Goal: Task Accomplishment & Management: Complete application form

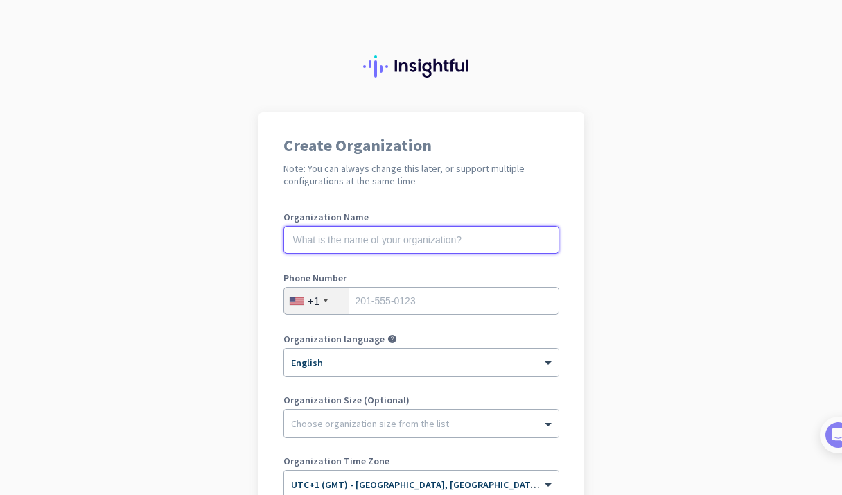
click at [441, 239] on input "text" at bounding box center [421, 240] width 276 height 28
type input "Mercor"
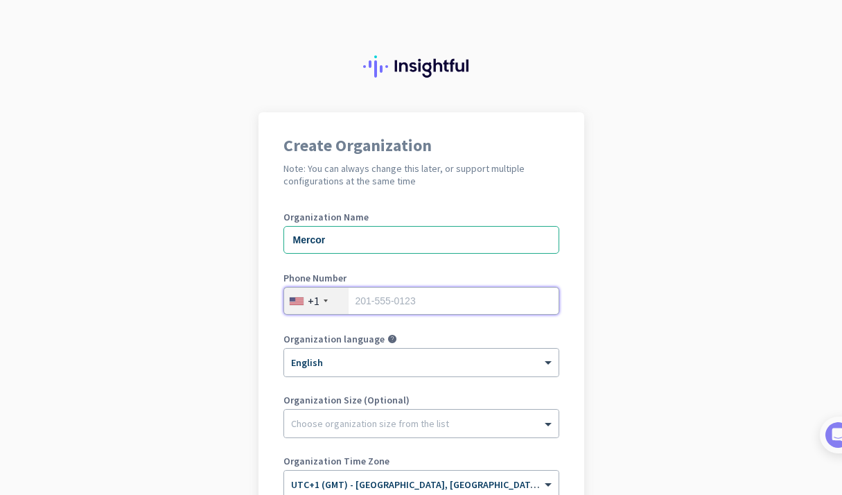
click at [465, 296] on input "tel" at bounding box center [421, 301] width 276 height 28
click at [317, 301] on div "+1" at bounding box center [314, 301] width 12 height 14
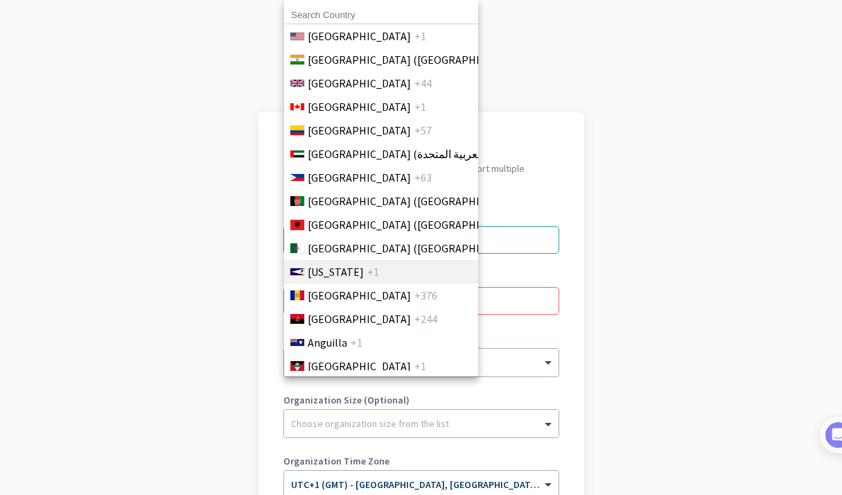
click at [330, 301] on span "[GEOGRAPHIC_DATA]" at bounding box center [359, 295] width 103 height 17
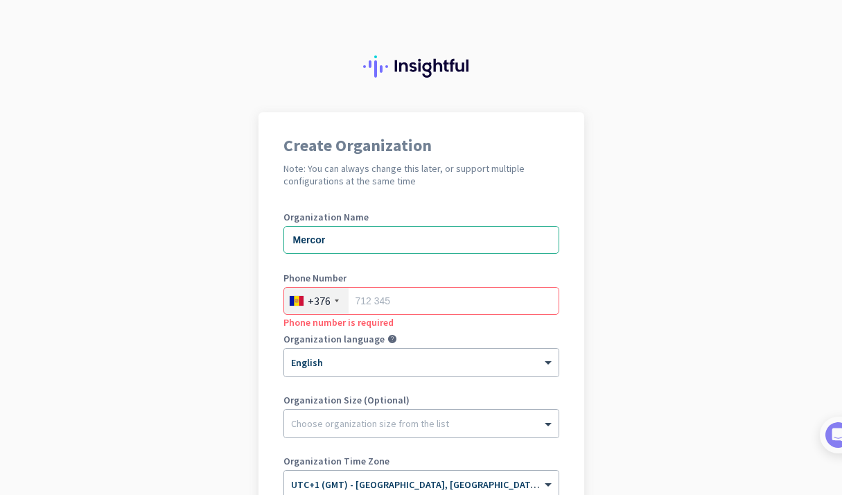
click at [335, 301] on div at bounding box center [337, 300] width 4 height 3
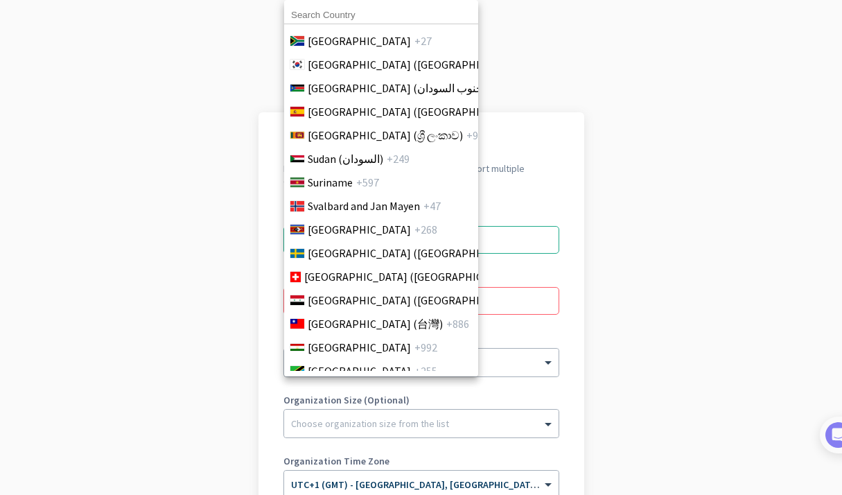
scroll to position [5541, 0]
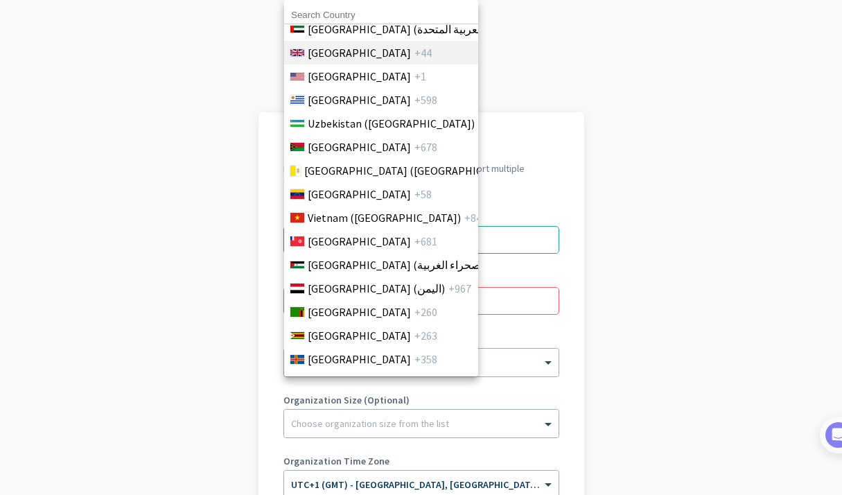
click at [346, 54] on span "[GEOGRAPHIC_DATA]" at bounding box center [359, 52] width 103 height 17
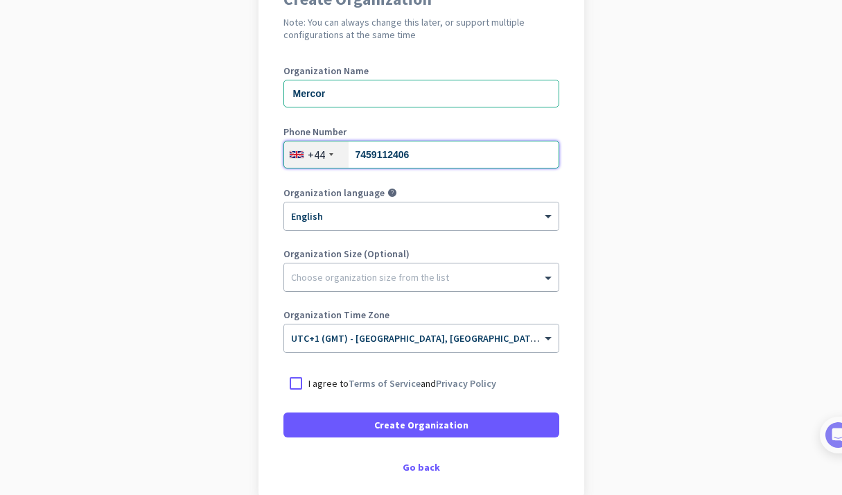
scroll to position [147, 0]
type input "7459112406"
click at [301, 384] on div at bounding box center [295, 382] width 25 height 25
click at [309, 276] on div at bounding box center [421, 273] width 274 height 14
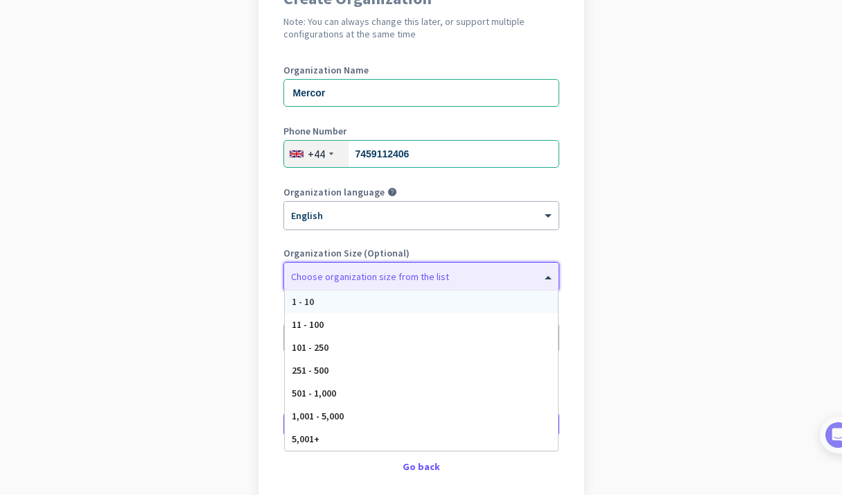
click at [224, 228] on app-onboarding-organization "Create Organization Note: You can always change this later, or support multiple…" at bounding box center [421, 265] width 842 height 600
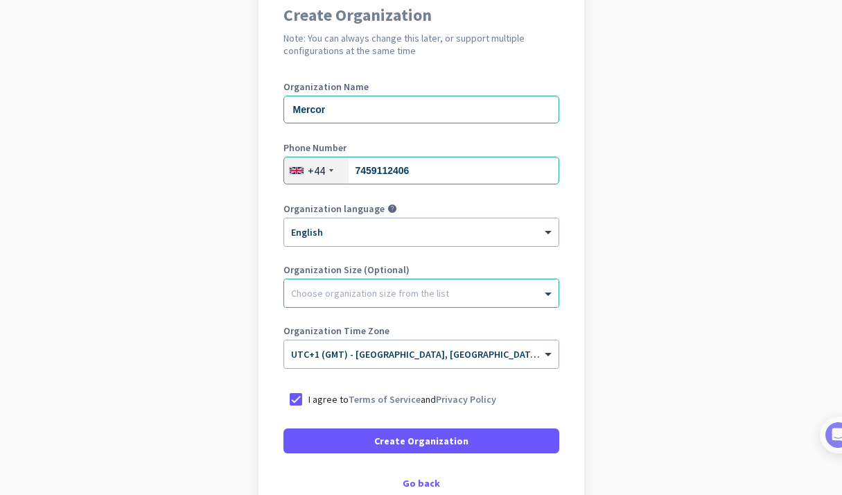
scroll to position [132, 0]
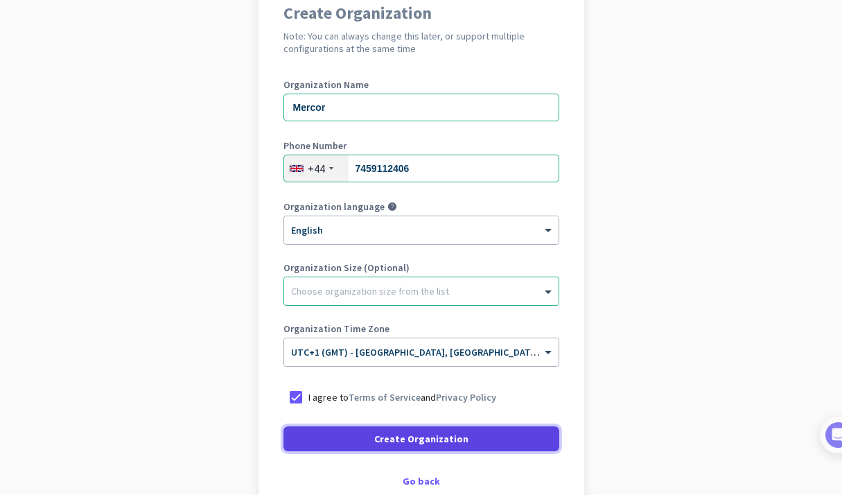
click at [369, 438] on span at bounding box center [421, 438] width 276 height 33
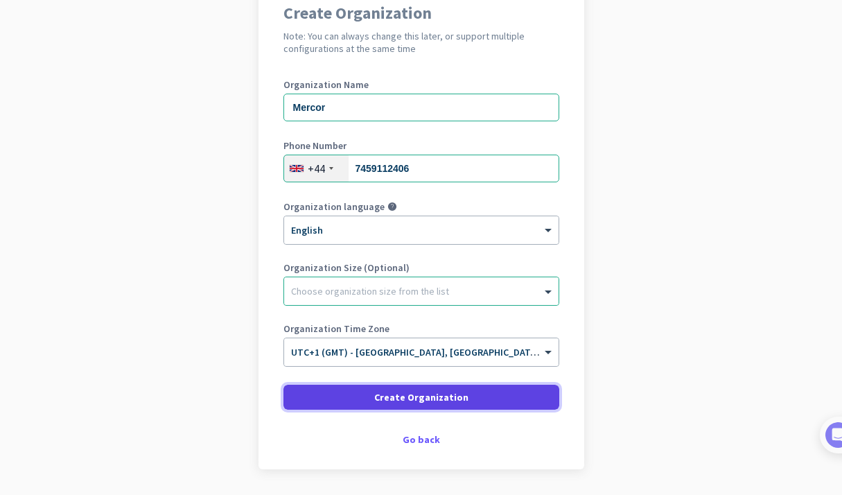
click at [355, 404] on span at bounding box center [421, 396] width 276 height 33
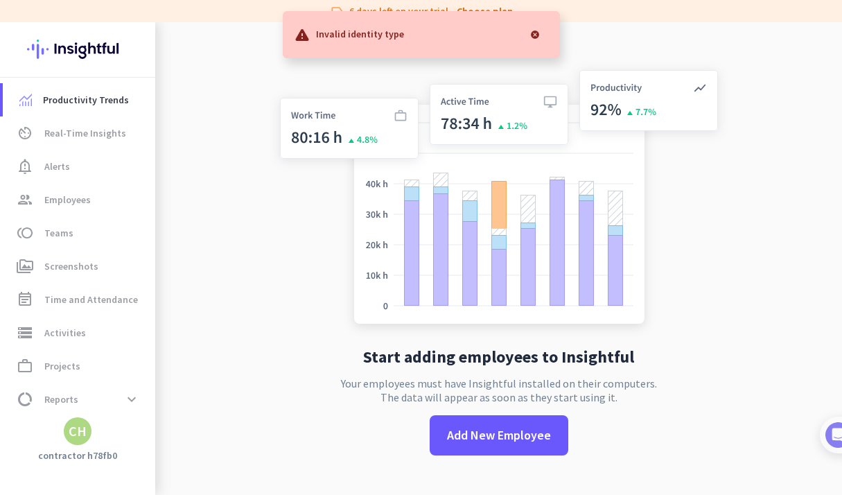
click at [535, 30] on div at bounding box center [535, 35] width 28 height 28
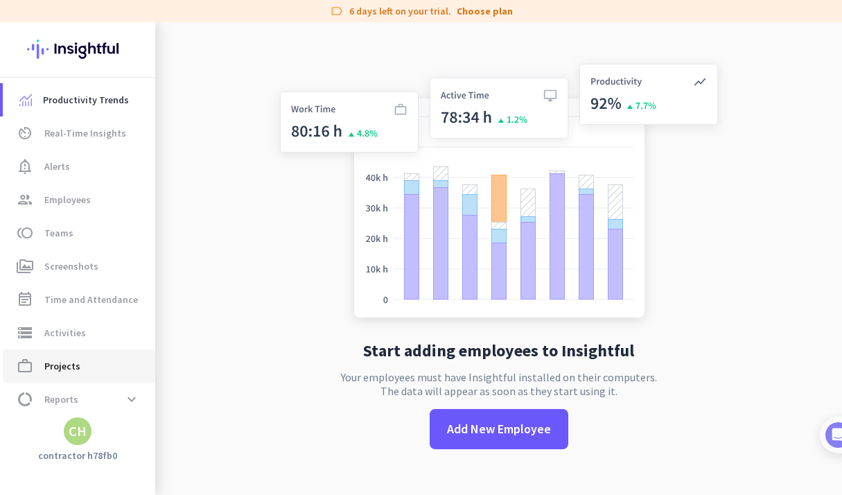
click at [60, 360] on span "Projects" at bounding box center [62, 365] width 36 height 17
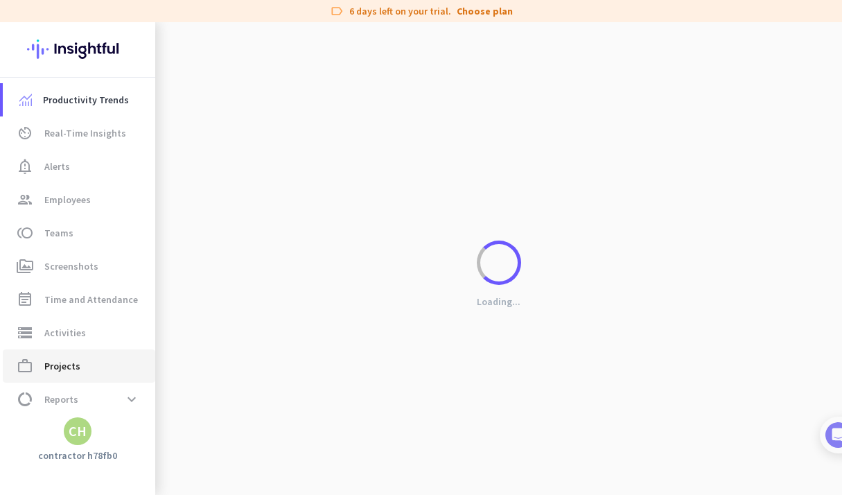
click at [60, 363] on span "Projects" at bounding box center [62, 365] width 36 height 17
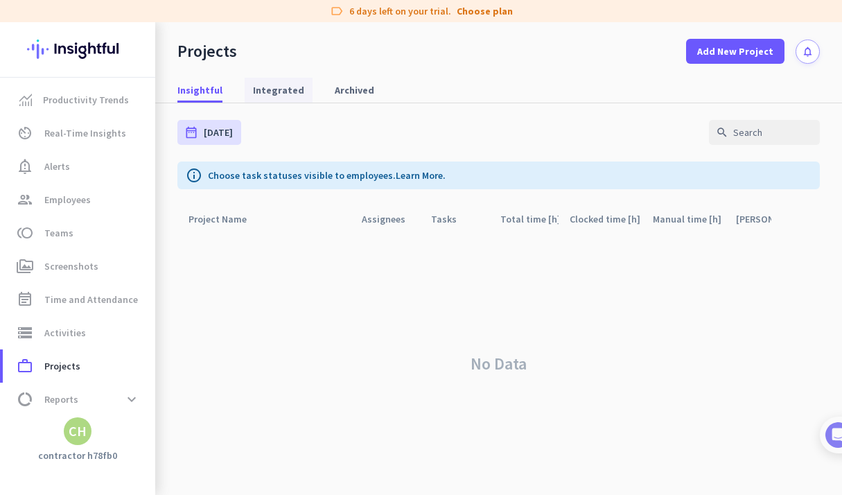
click at [263, 95] on span "Integrated" at bounding box center [278, 90] width 51 height 14
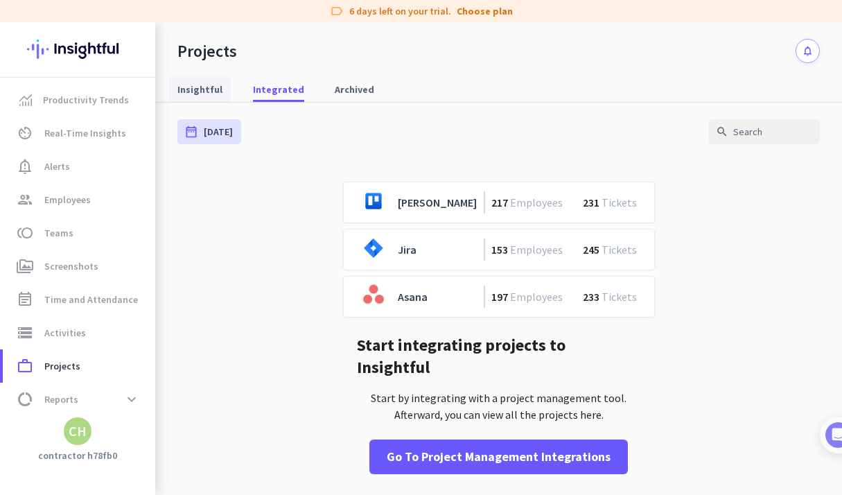
click at [206, 82] on span "Insightful" at bounding box center [199, 89] width 45 height 14
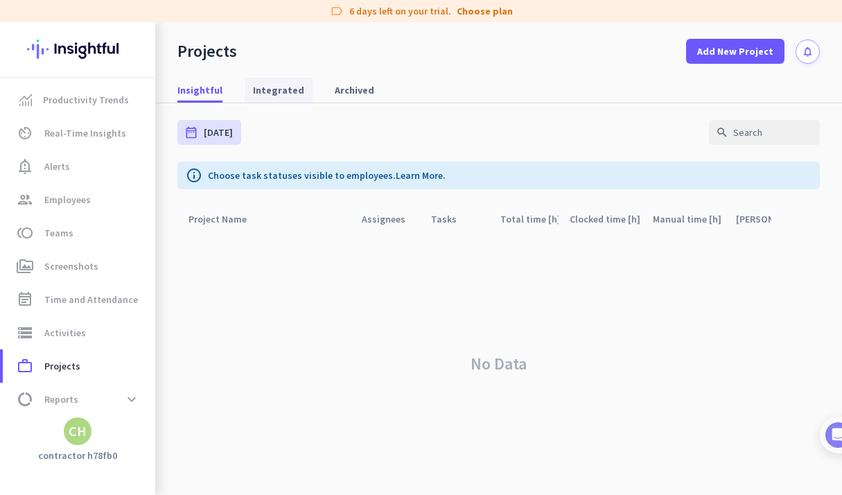
click at [286, 87] on span "Integrated" at bounding box center [278, 90] width 51 height 14
click at [269, 88] on span "Integrated" at bounding box center [278, 90] width 51 height 14
click at [283, 93] on span "Integrated" at bounding box center [278, 90] width 51 height 14
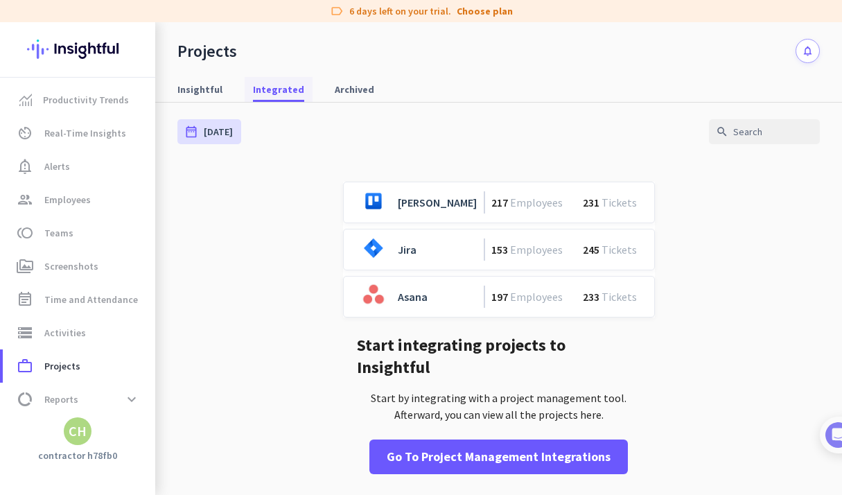
click at [283, 93] on span "Integrated" at bounding box center [278, 89] width 51 height 14
click at [341, 91] on span "Archived" at bounding box center [354, 89] width 39 height 14
